Goal: Task Accomplishment & Management: Complete application form

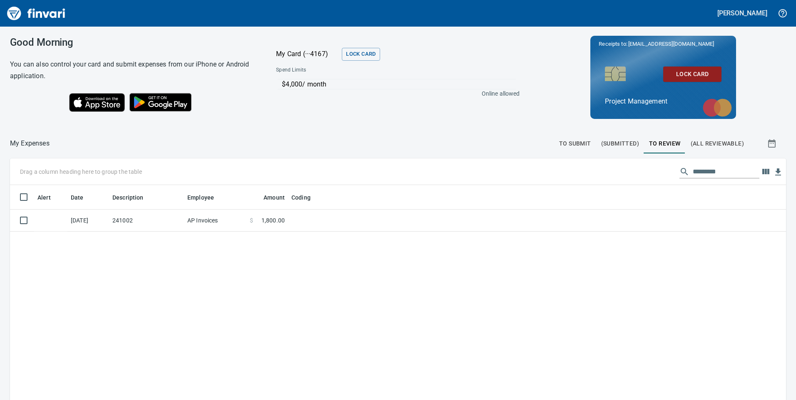
scroll to position [303, 763]
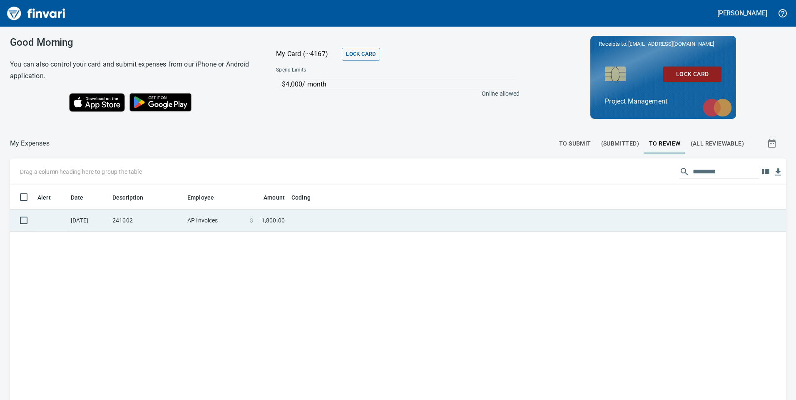
click at [146, 215] on td "241002" at bounding box center [146, 221] width 75 height 22
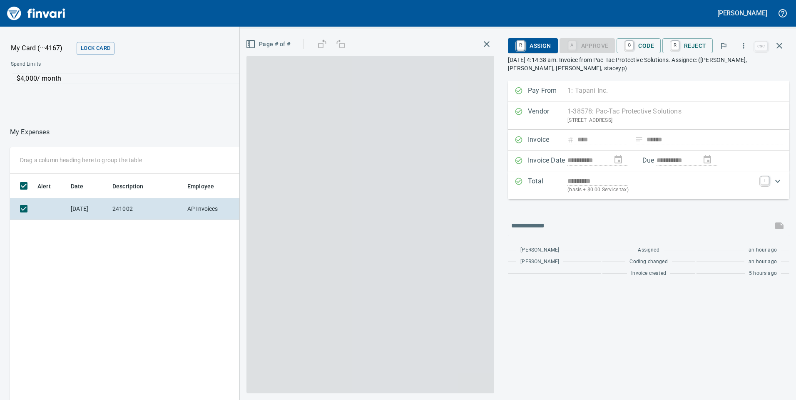
scroll to position [303, 555]
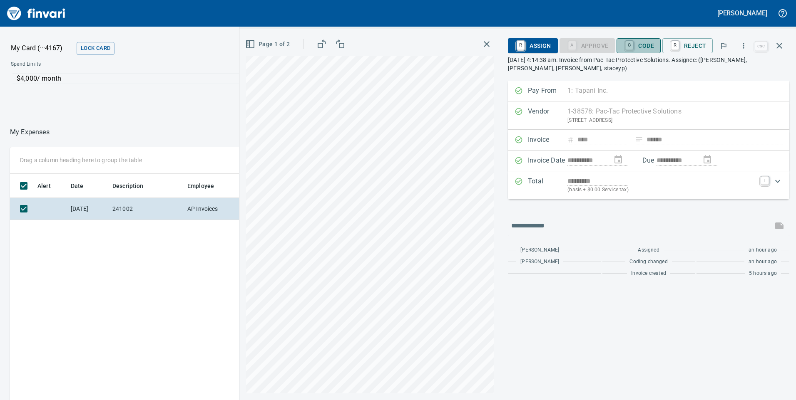
click at [635, 40] on span "C Code" at bounding box center [638, 46] width 31 height 14
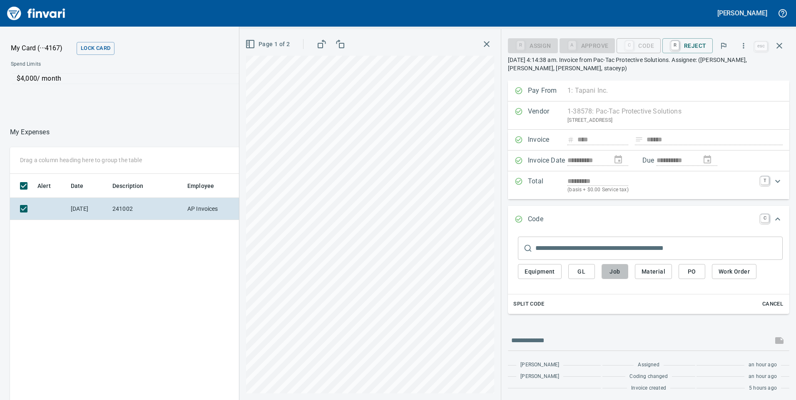
click at [621, 265] on button "Job" at bounding box center [614, 271] width 27 height 15
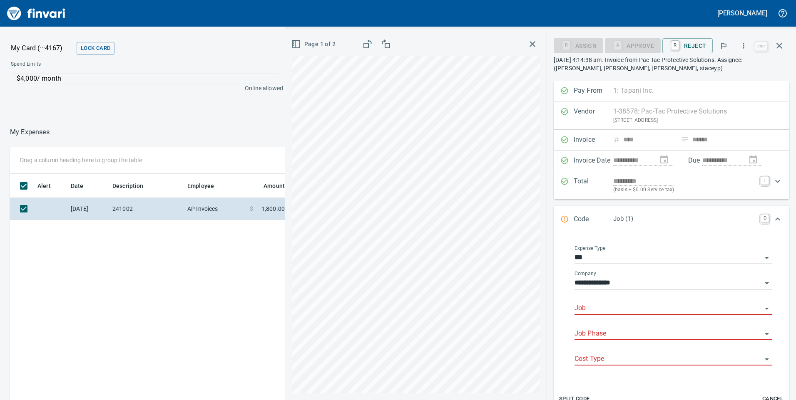
click at [601, 314] on input "Job" at bounding box center [667, 309] width 187 height 12
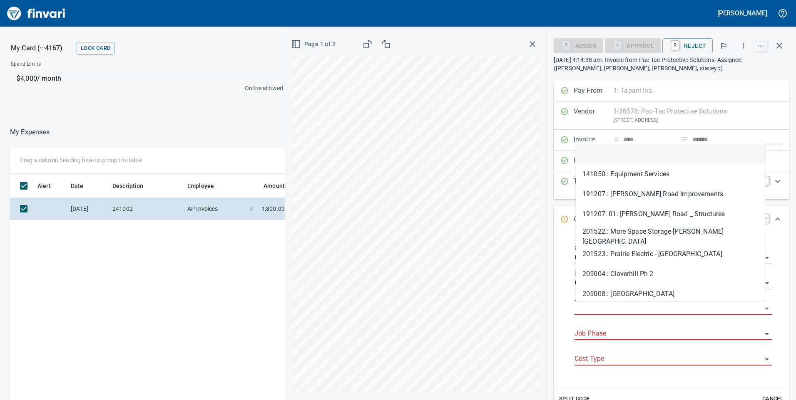
click at [604, 303] on input "Job" at bounding box center [667, 309] width 187 height 12
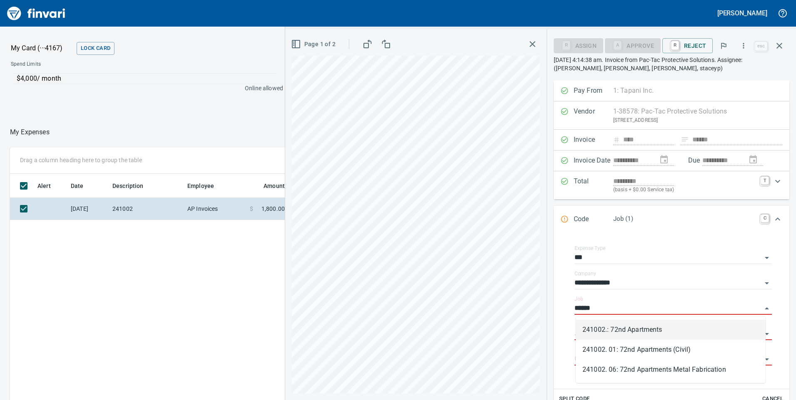
click at [634, 334] on li "241002.: 72nd Apartments" at bounding box center [671, 330] width 190 height 20
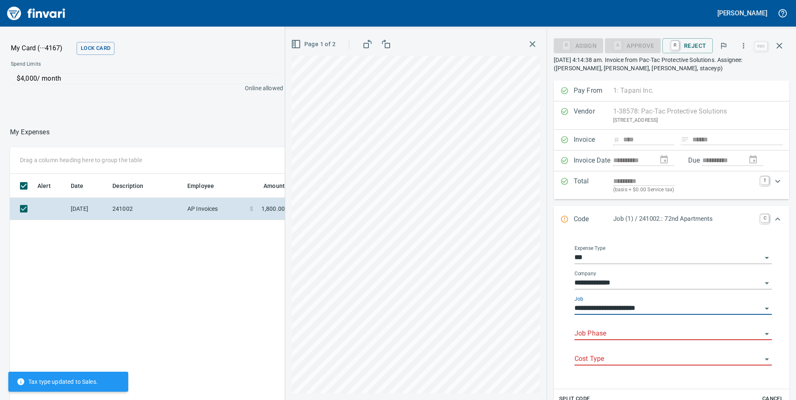
type input "**********"
click at [610, 329] on input "Job Phase" at bounding box center [667, 334] width 187 height 12
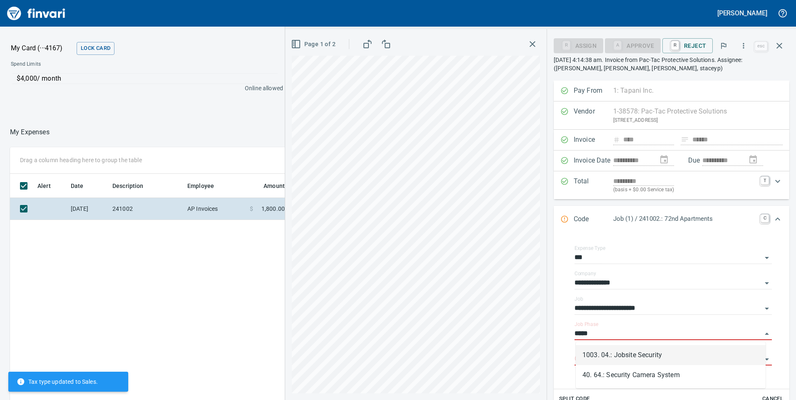
click at [631, 354] on li "1003. 04.: Jobsite Security" at bounding box center [671, 355] width 190 height 20
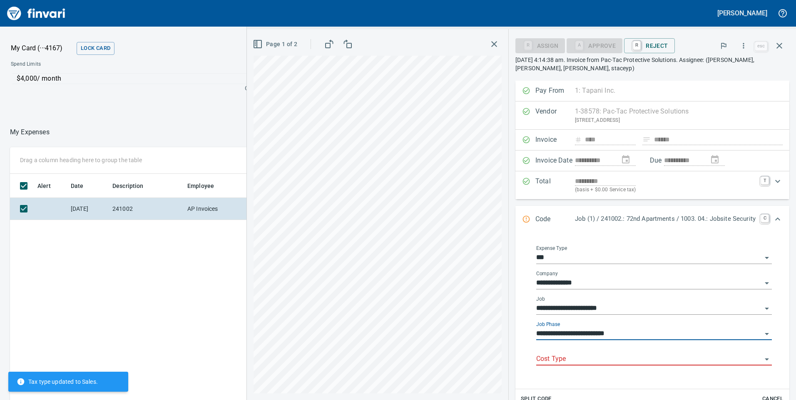
type input "**********"
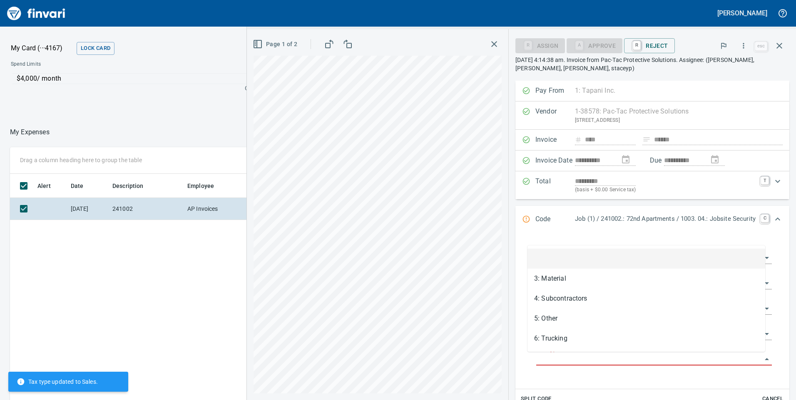
click at [601, 358] on input "Cost Type" at bounding box center [649, 360] width 226 height 12
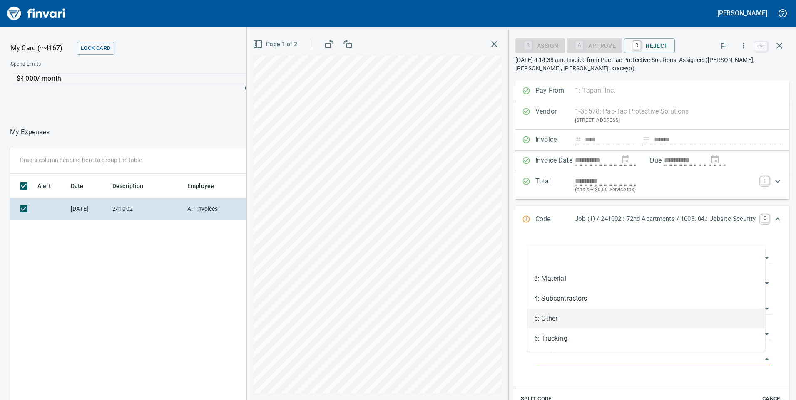
click at [566, 324] on li "5: Other" at bounding box center [646, 319] width 238 height 20
type input "********"
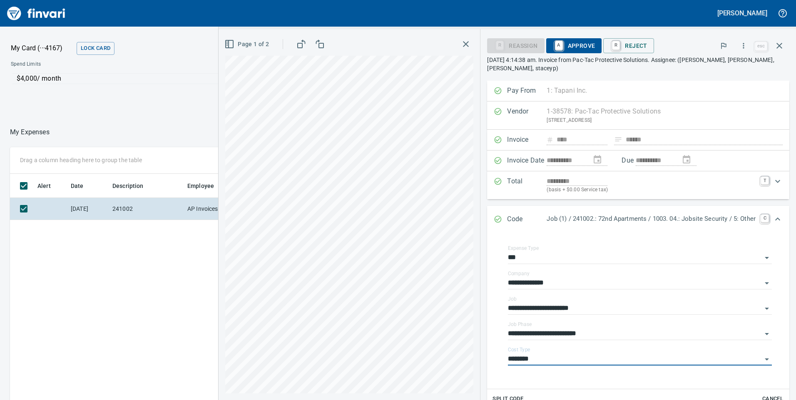
click at [572, 48] on span "A Approve" at bounding box center [574, 46] width 42 height 14
